Goal: Information Seeking & Learning: Learn about a topic

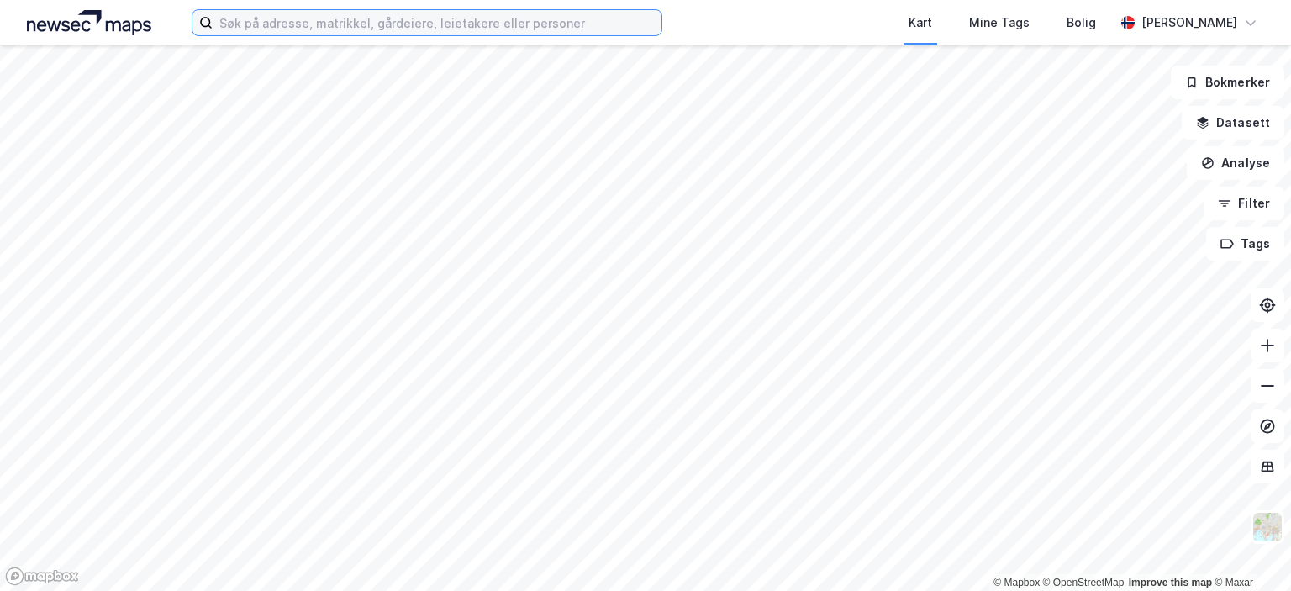
click at [292, 34] on input at bounding box center [437, 22] width 449 height 25
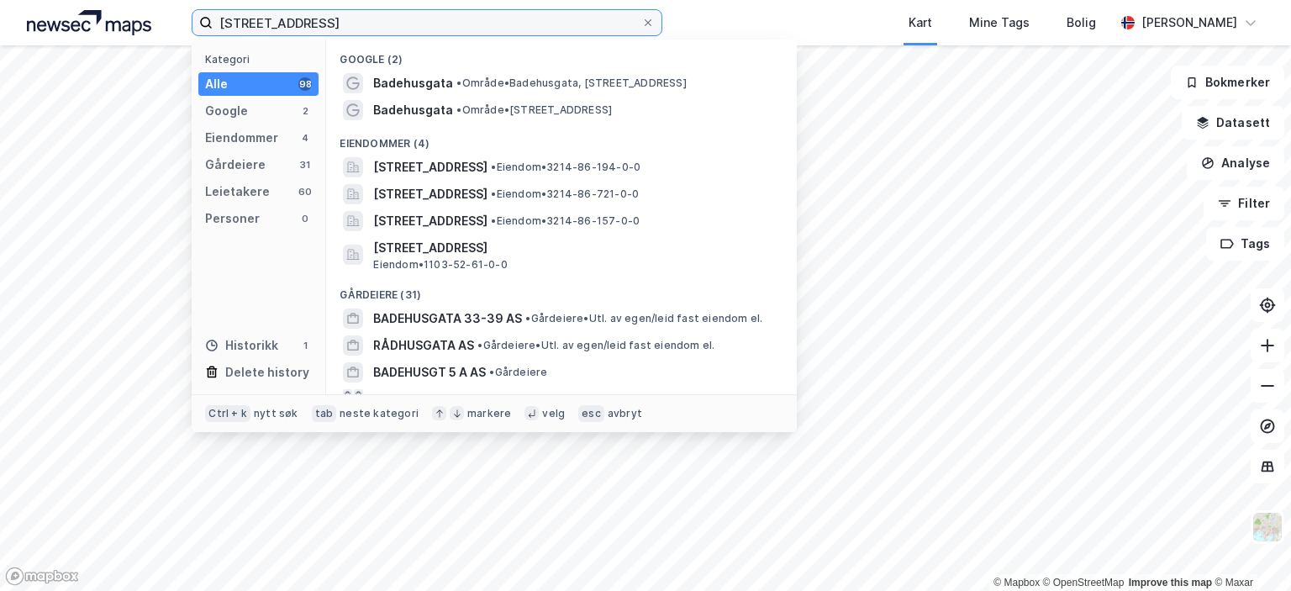
type input "[STREET_ADDRESS]"
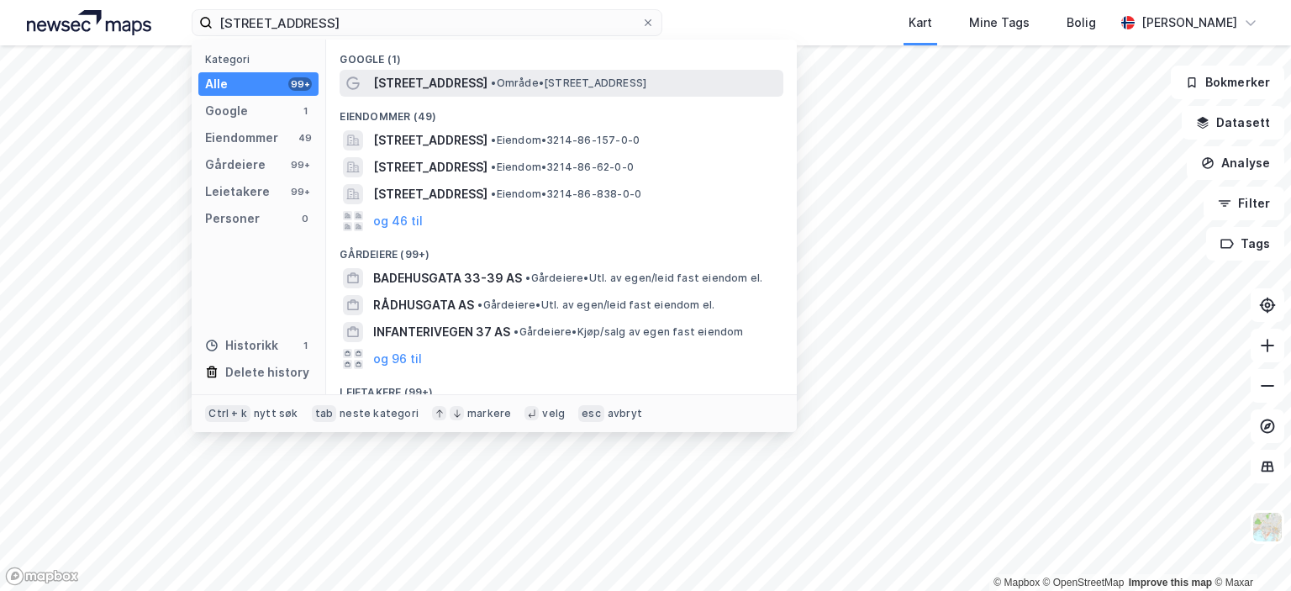
click at [491, 76] on span "•" at bounding box center [493, 82] width 5 height 13
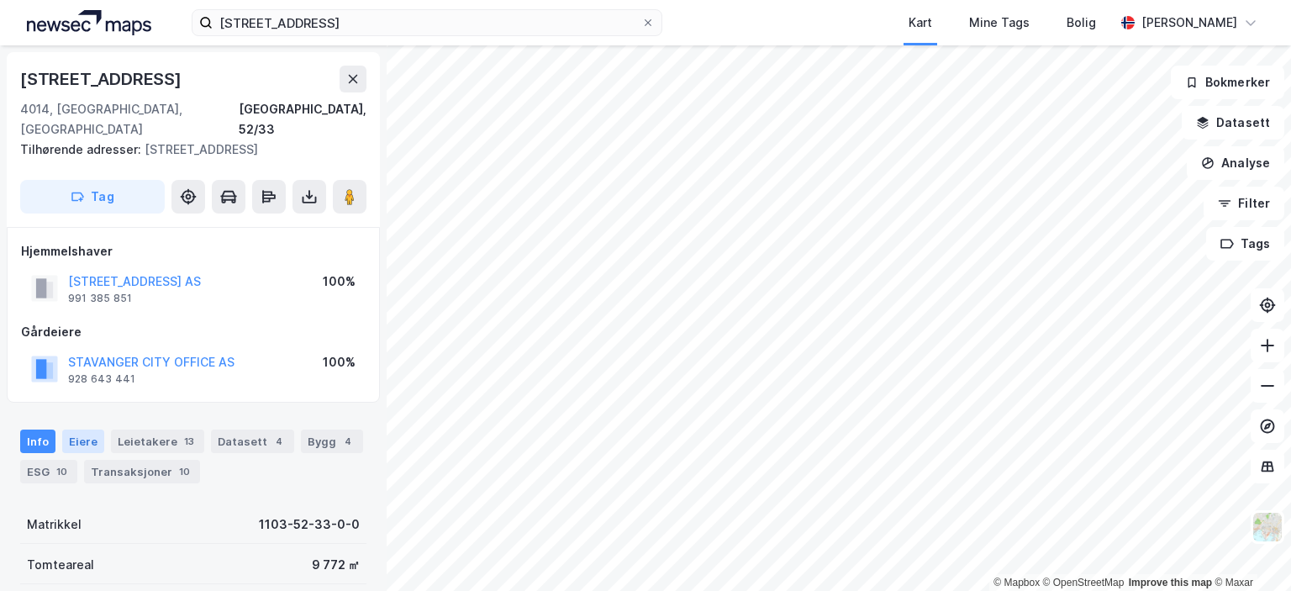
click at [68, 429] on div "Eiere" at bounding box center [83, 441] width 42 height 24
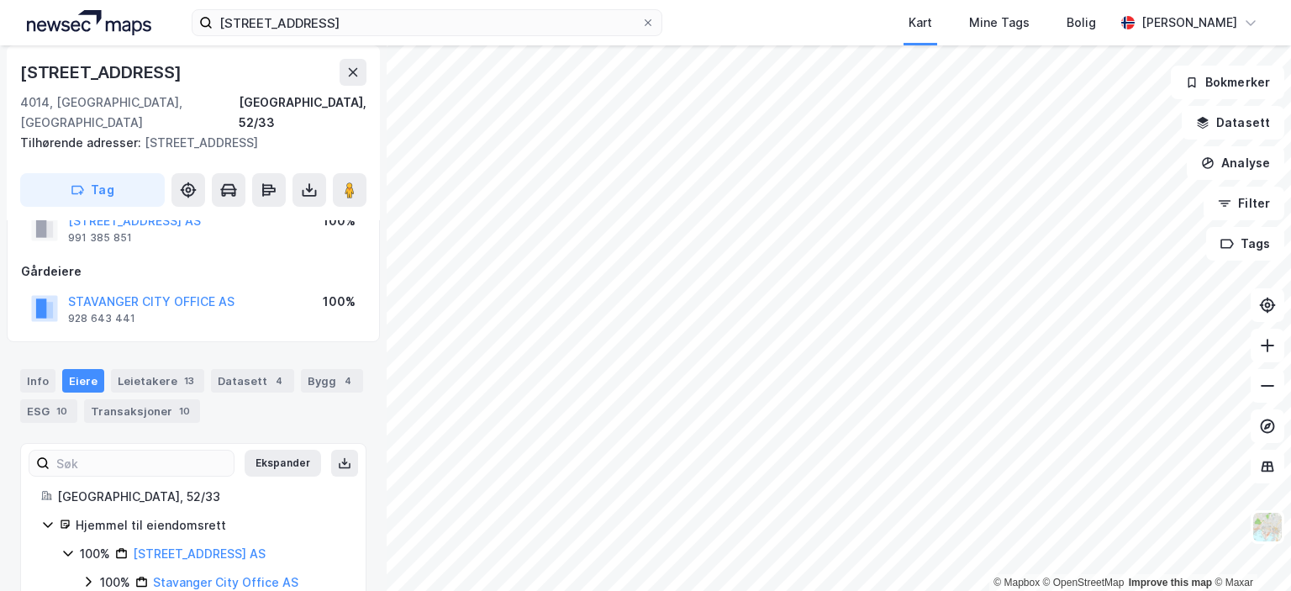
scroll to position [82, 0]
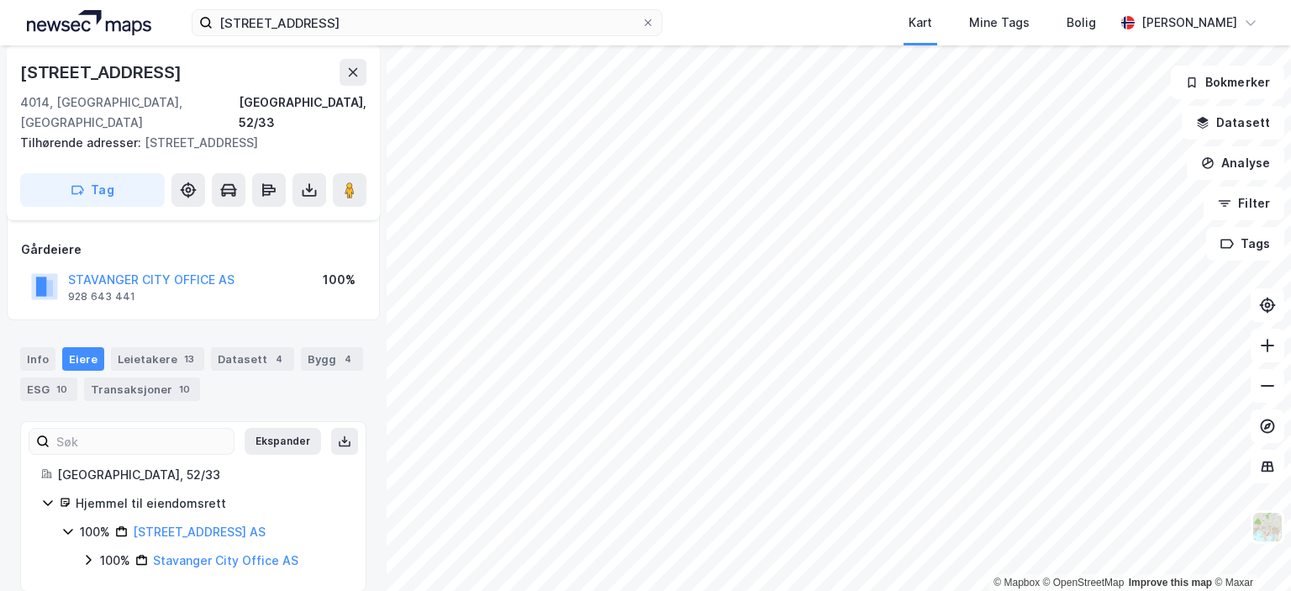
click at [85, 553] on icon at bounding box center [88, 559] width 13 height 13
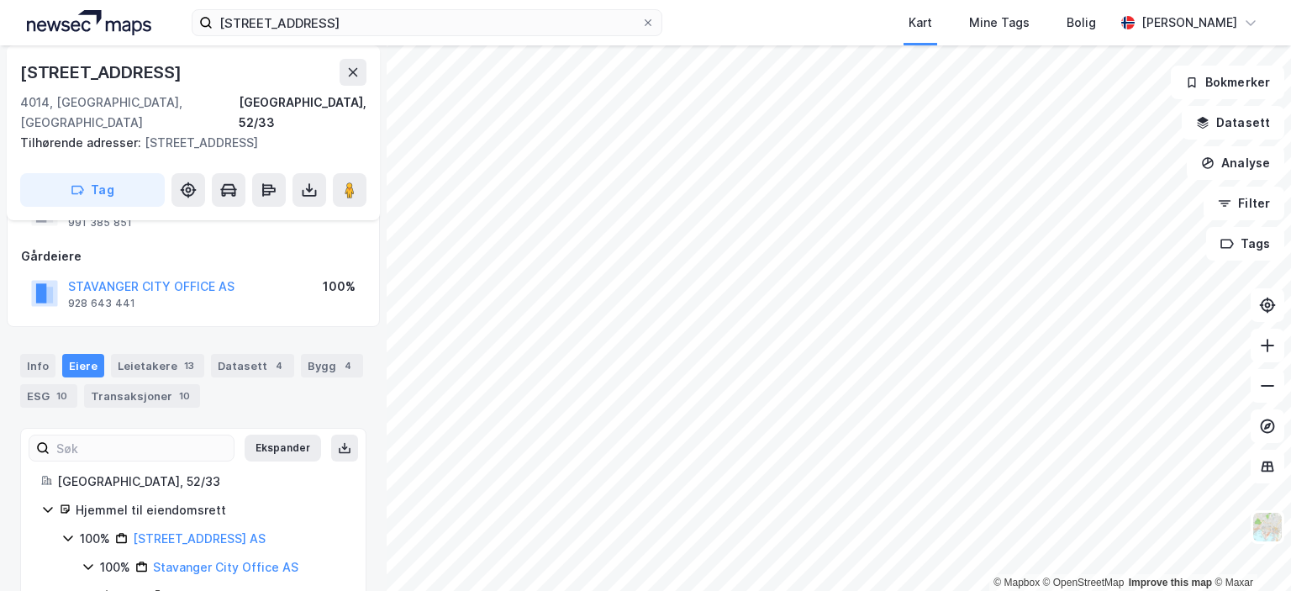
scroll to position [75, 0]
drag, startPoint x: 61, startPoint y: 373, endPoint x: 74, endPoint y: 376, distance: 13.7
click at [61, 388] on div "10" at bounding box center [62, 396] width 18 height 17
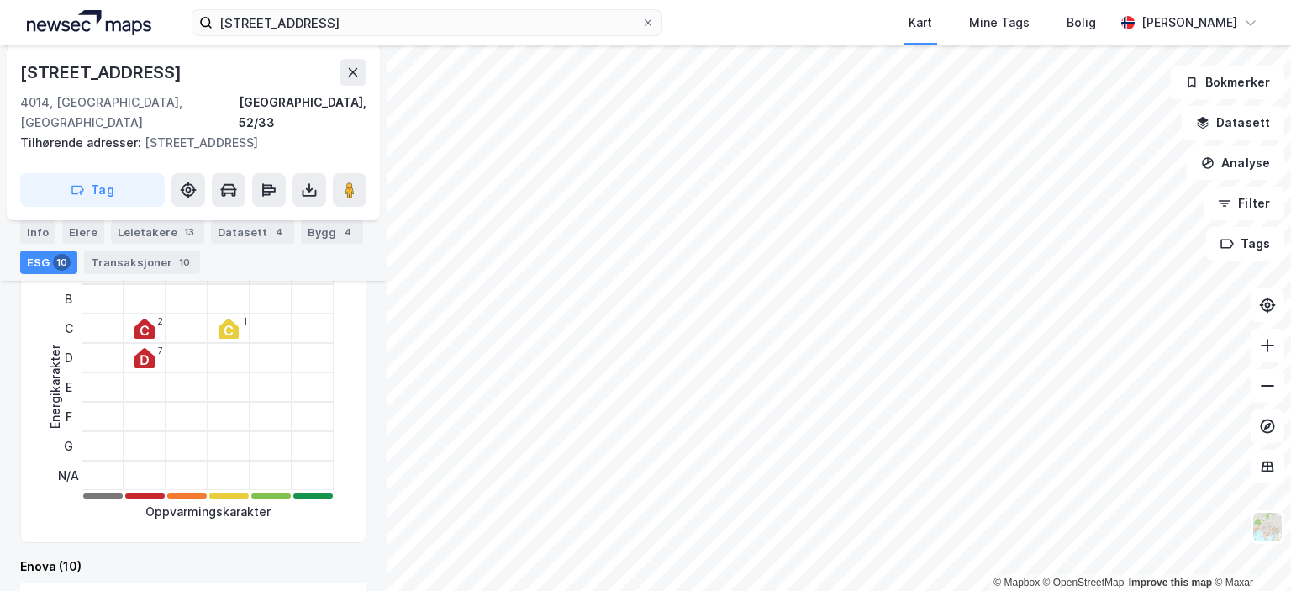
scroll to position [495, 0]
